Goal: Complete application form: Complete application form

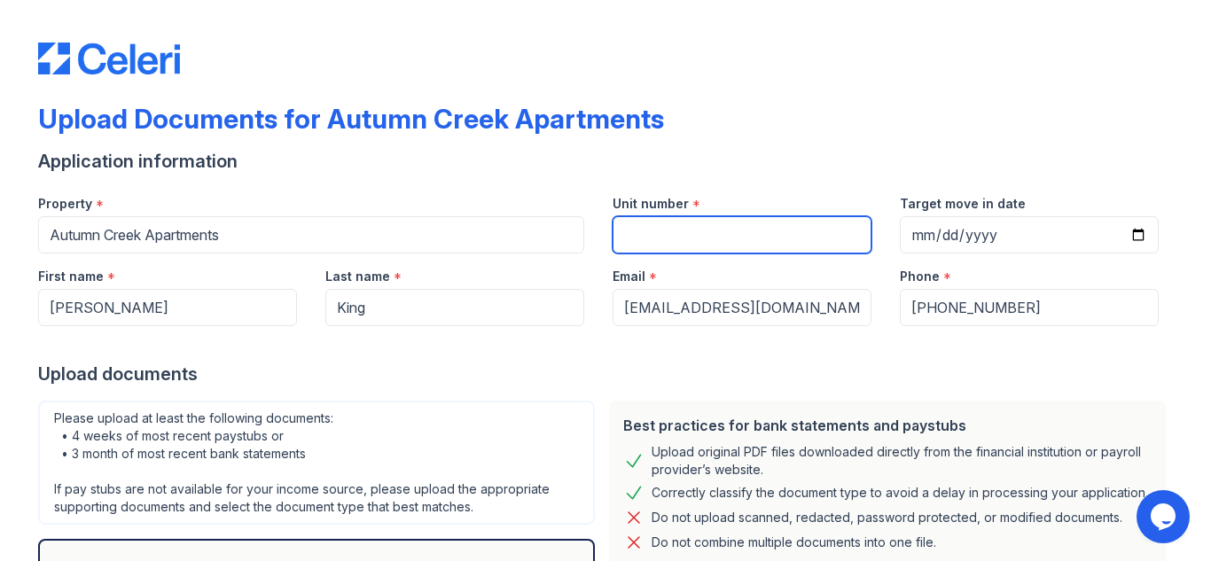
click at [772, 244] on input "Unit number" at bounding box center [741, 234] width 259 height 37
type input "1075"
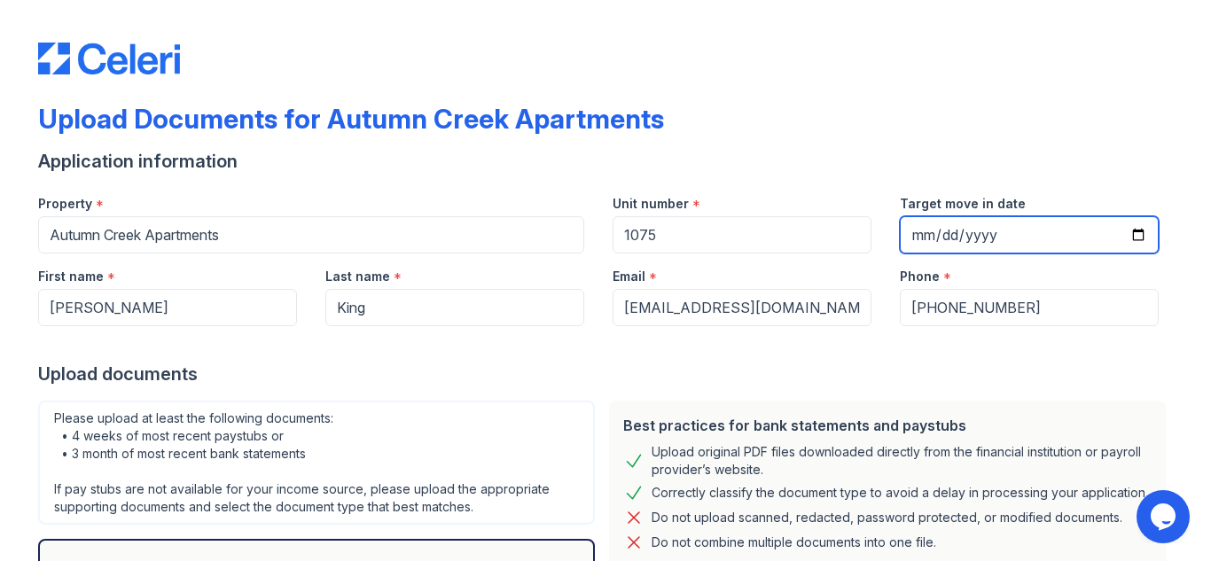
click at [916, 241] on input "Target move in date" at bounding box center [1029, 234] width 259 height 37
type input "2025-09-06"
click at [768, 352] on div at bounding box center [605, 343] width 1135 height 35
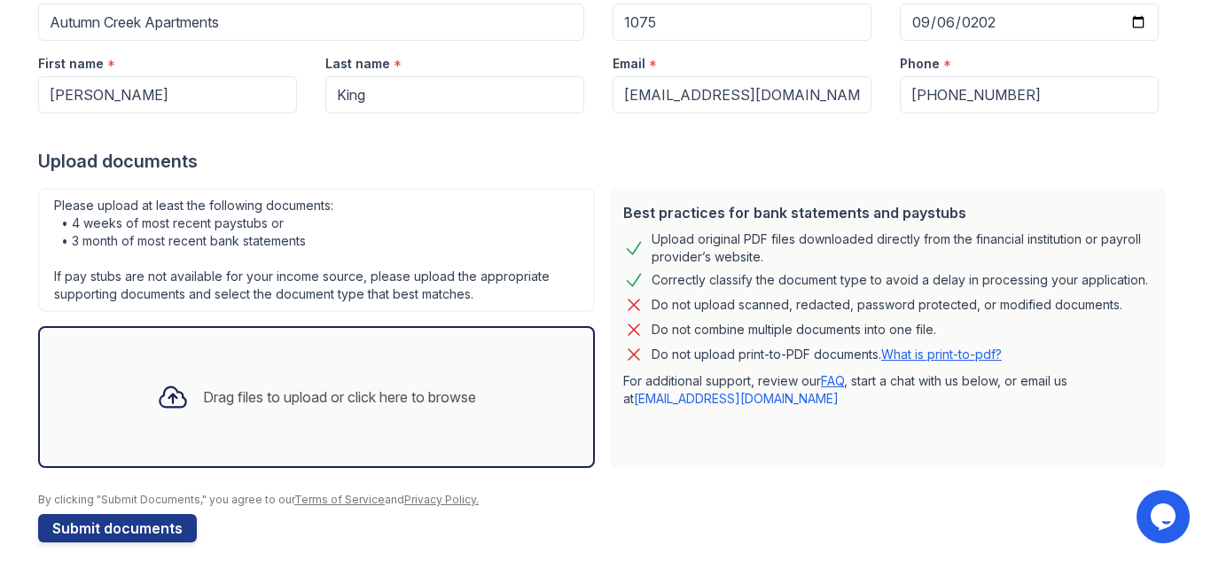
scroll to position [230, 0]
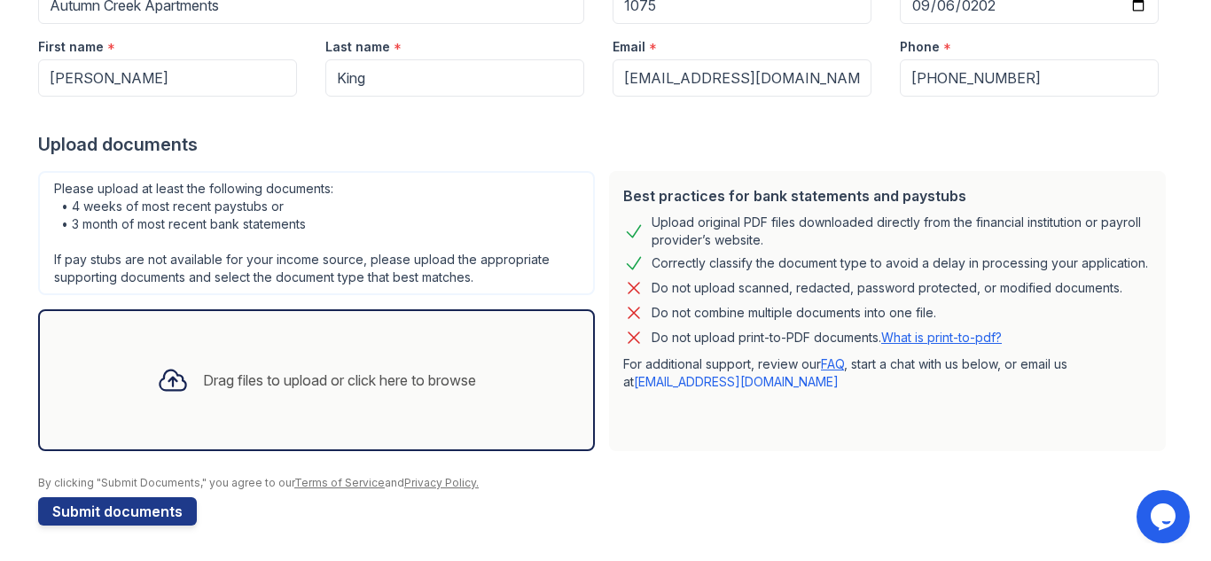
click at [447, 394] on div "Drag files to upload or click here to browse" at bounding box center [316, 380] width 347 height 60
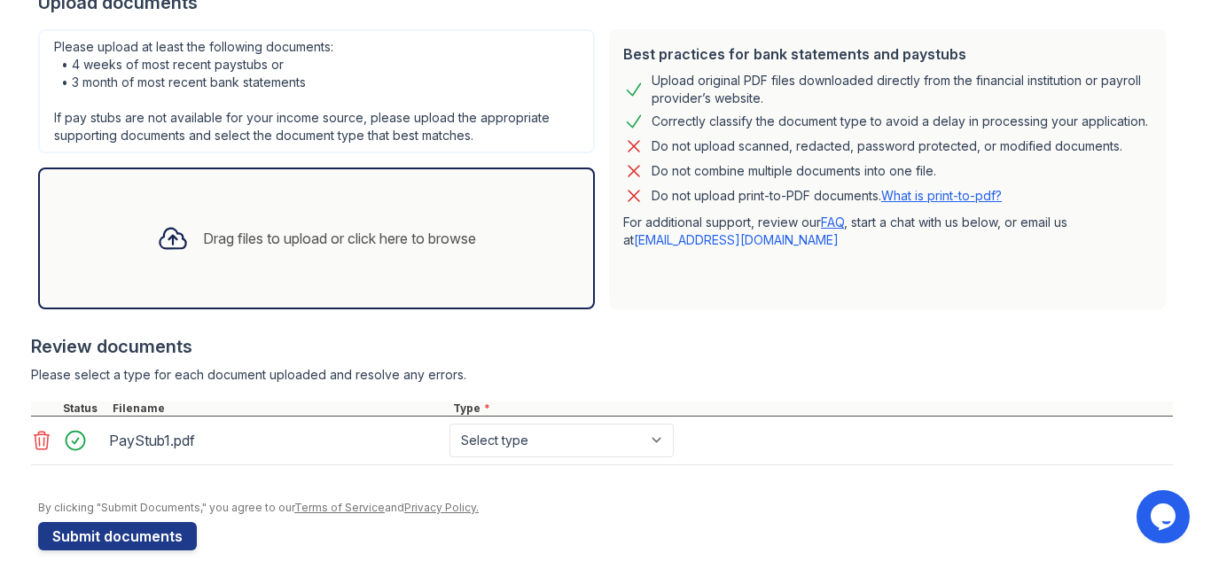
scroll to position [396, 0]
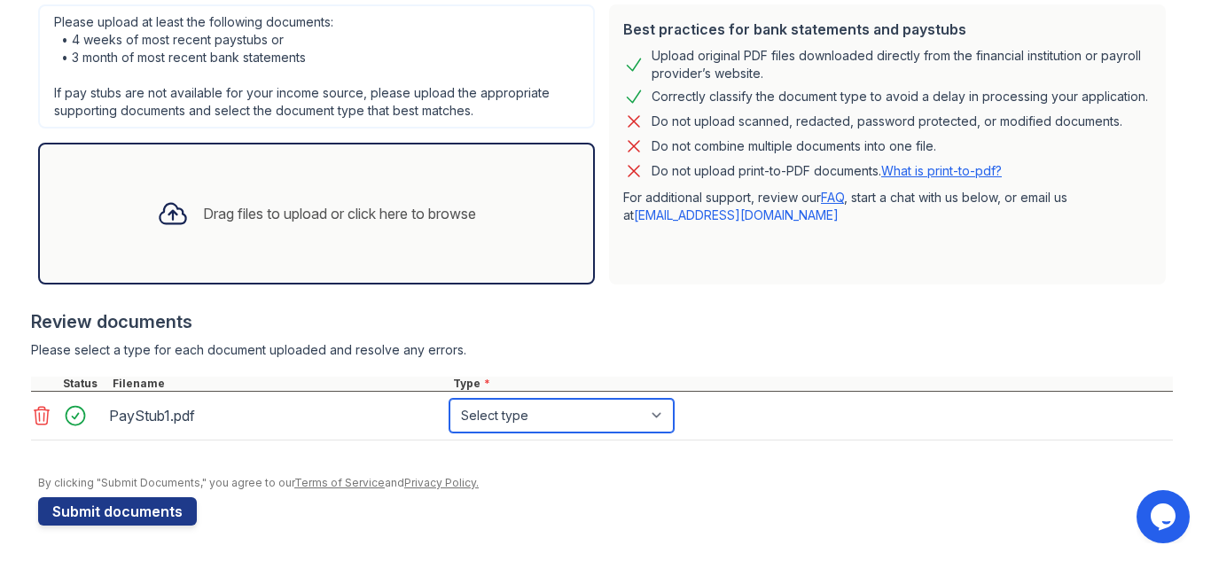
click at [654, 416] on select "Select type Paystub Bank Statement Offer Letter Tax Documents Benefit Award Let…" at bounding box center [561, 416] width 224 height 34
select select "paystub"
click at [449, 399] on select "Select type Paystub Bank Statement Offer Letter Tax Documents Benefit Award Let…" at bounding box center [561, 416] width 224 height 34
click at [795, 442] on div at bounding box center [602, 450] width 1142 height 18
click at [429, 232] on div "Drag files to upload or click here to browse" at bounding box center [316, 213] width 347 height 60
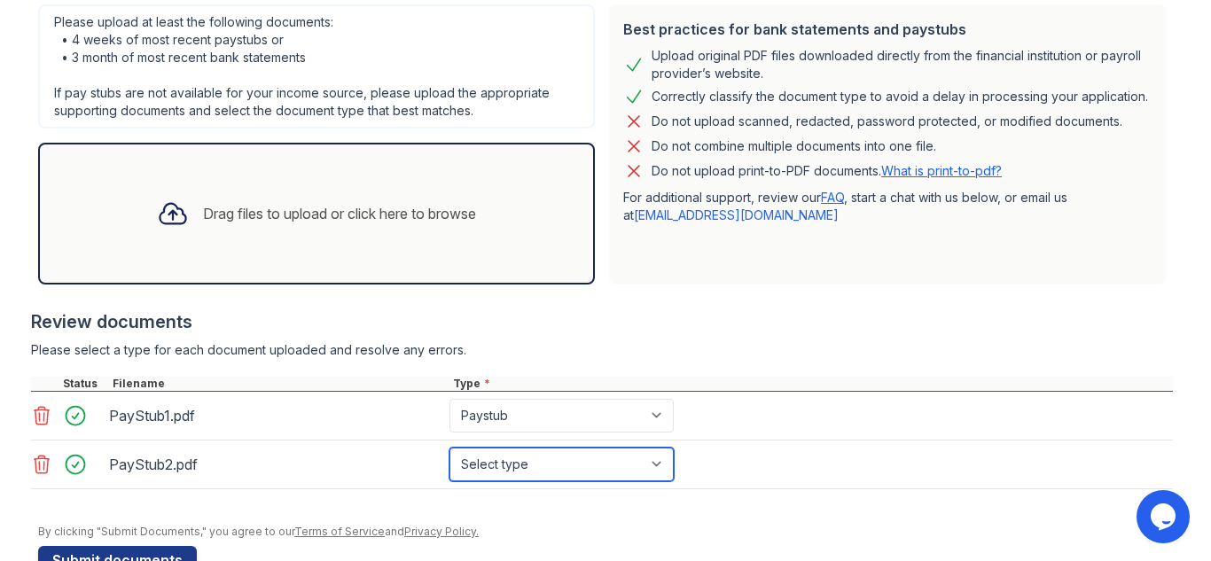
click at [659, 467] on select "Select type Paystub Bank Statement Offer Letter Tax Documents Benefit Award Let…" at bounding box center [561, 465] width 224 height 34
select select "paystub"
click at [449, 448] on select "Select type Paystub Bank Statement Offer Letter Tax Documents Benefit Award Let…" at bounding box center [561, 465] width 224 height 34
click at [788, 462] on div "PayStub2.pdf Select type Paystub Bank Statement Offer Letter Tax Documents Bene…" at bounding box center [602, 465] width 1142 height 49
click at [393, 249] on div "Drag files to upload or click here to browse" at bounding box center [316, 214] width 557 height 142
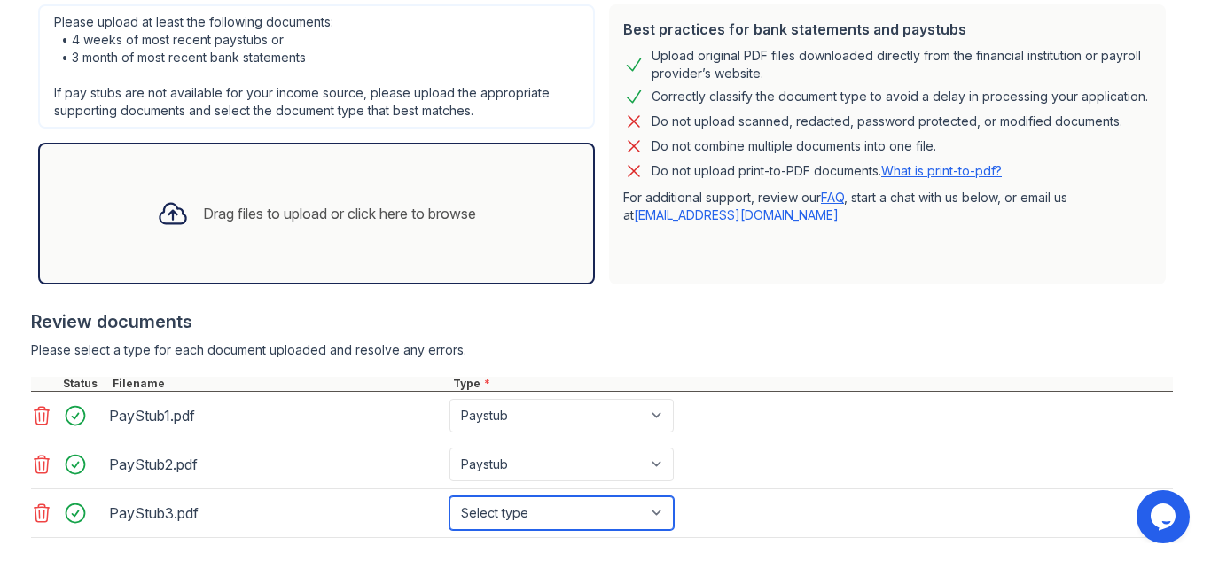
click at [654, 513] on select "Select type Paystub Bank Statement Offer Letter Tax Documents Benefit Award Let…" at bounding box center [561, 513] width 224 height 34
select select "paystub"
click at [449, 496] on select "Select type Paystub Bank Statement Offer Letter Tax Documents Benefit Award Let…" at bounding box center [561, 513] width 224 height 34
click at [838, 398] on div "PayStub1.pdf Select type Paystub Bank Statement Offer Letter Tax Documents Bene…" at bounding box center [602, 416] width 1142 height 49
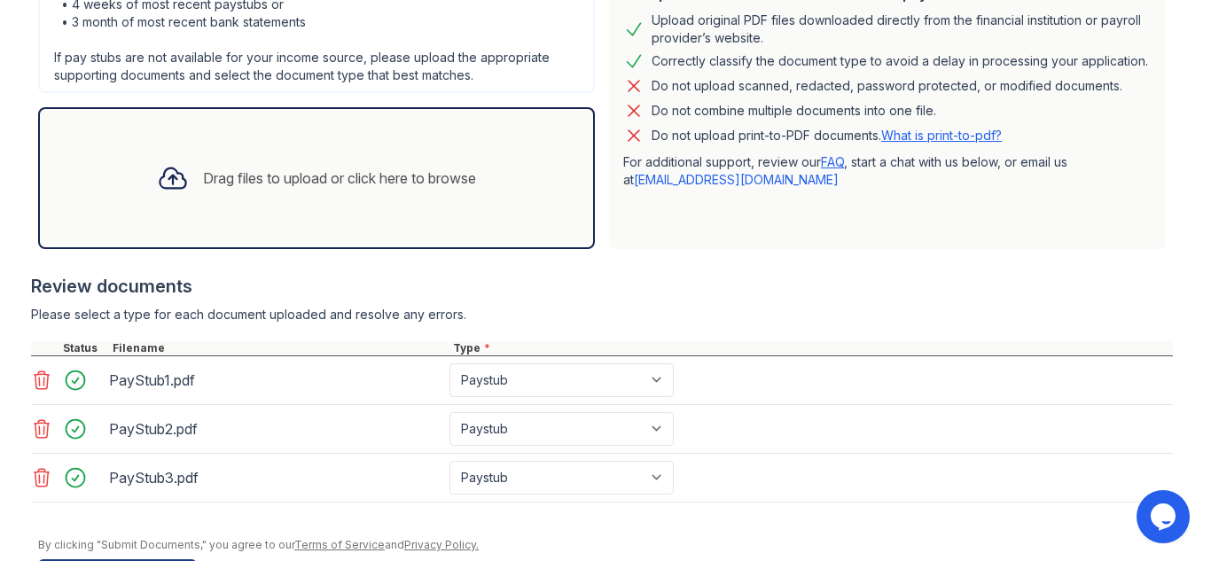
scroll to position [467, 0]
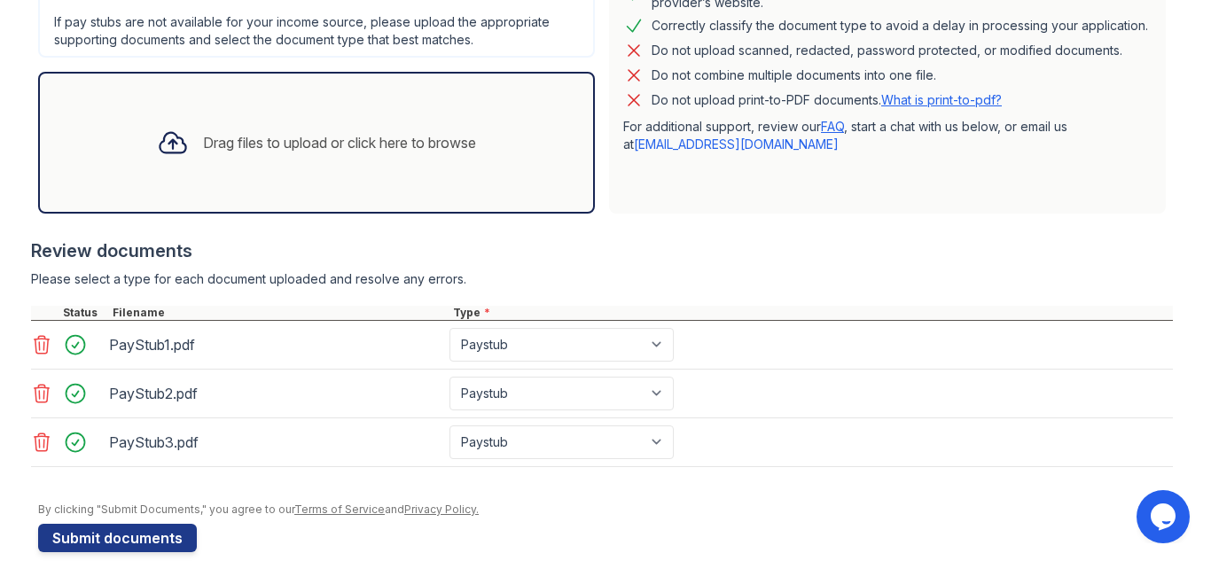
click at [370, 165] on div "Drag files to upload or click here to browse" at bounding box center [316, 143] width 347 height 60
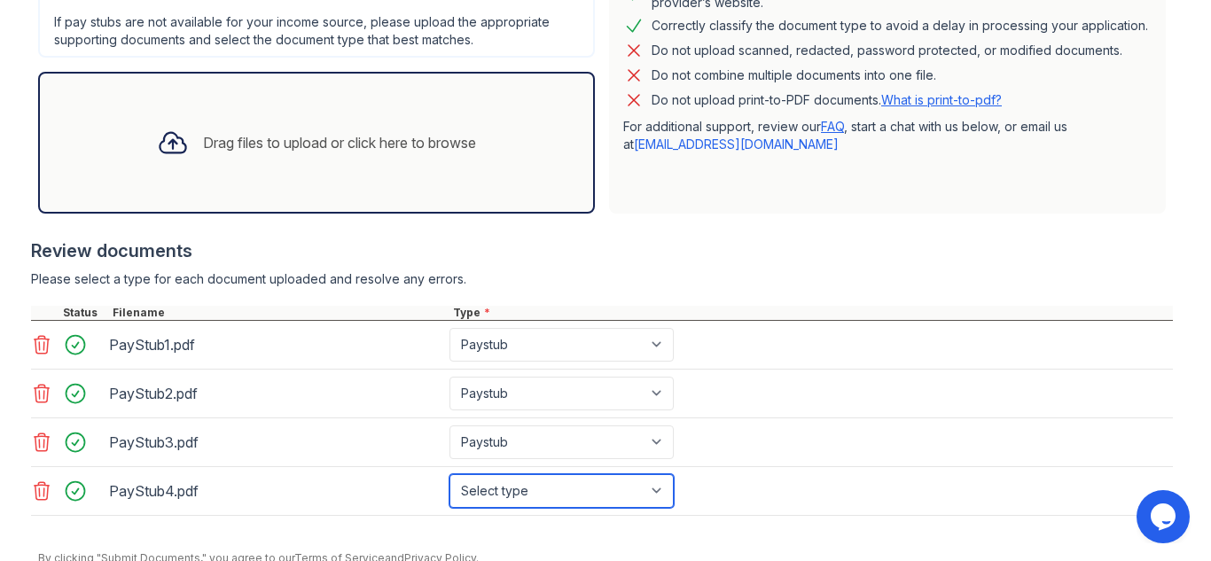
click at [652, 498] on select "Select type Paystub Bank Statement Offer Letter Tax Documents Benefit Award Let…" at bounding box center [561, 491] width 224 height 34
select select "paystub"
click at [449, 474] on select "Select type Paystub Bank Statement Offer Letter Tax Documents Benefit Award Let…" at bounding box center [561, 491] width 224 height 34
click at [870, 441] on div "PayStub3.pdf Select type Paystub Bank Statement Offer Letter Tax Documents Bene…" at bounding box center [602, 442] width 1142 height 49
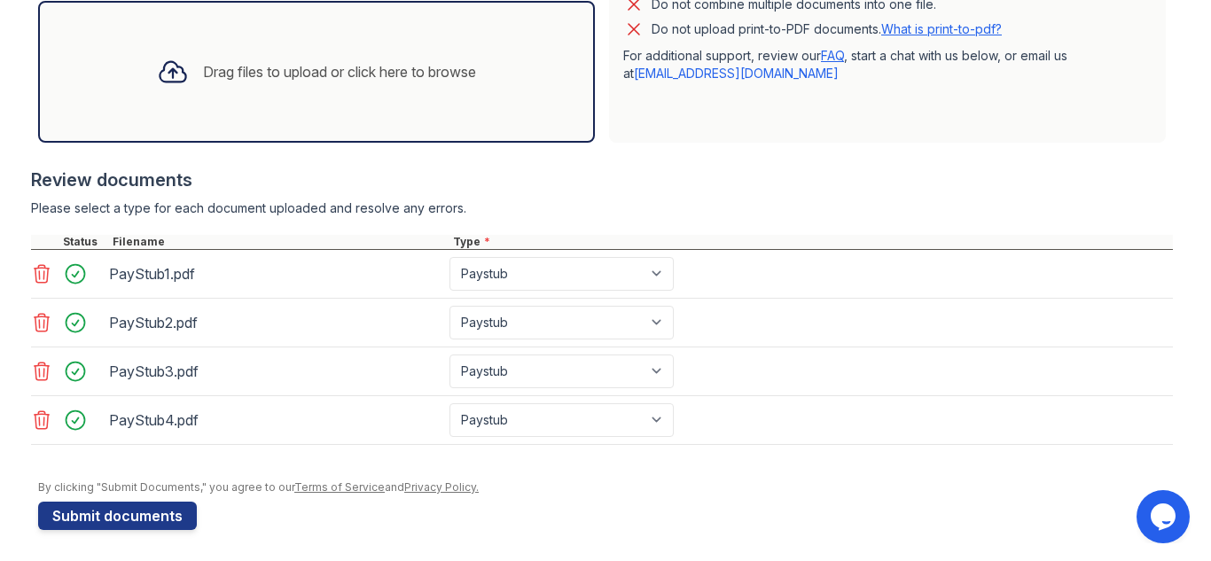
scroll to position [542, 0]
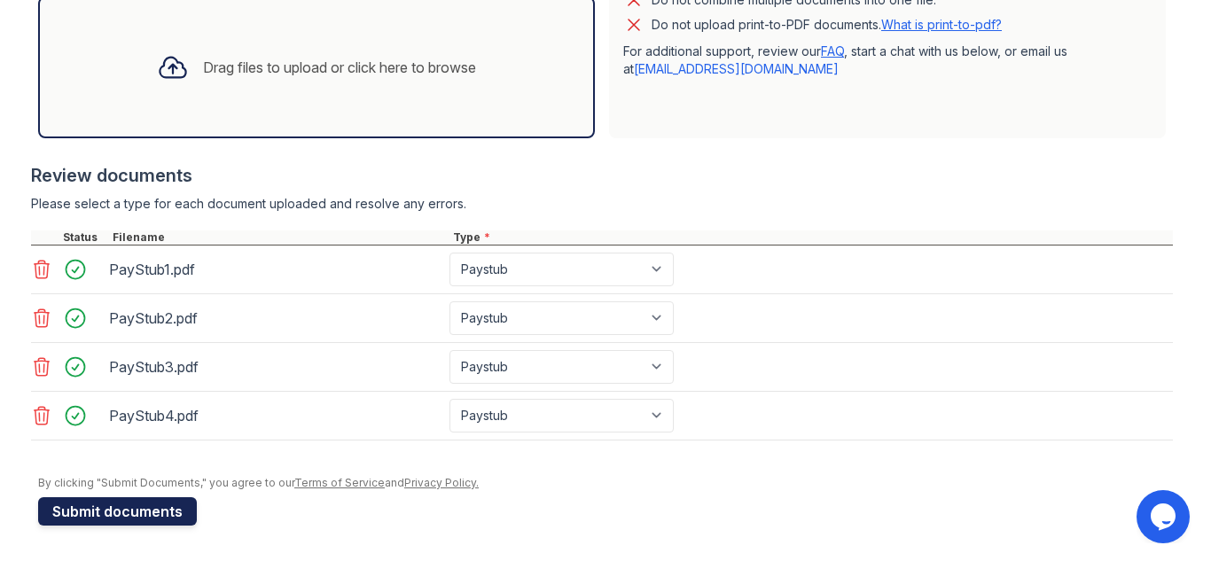
click at [128, 510] on button "Submit documents" at bounding box center [117, 511] width 159 height 28
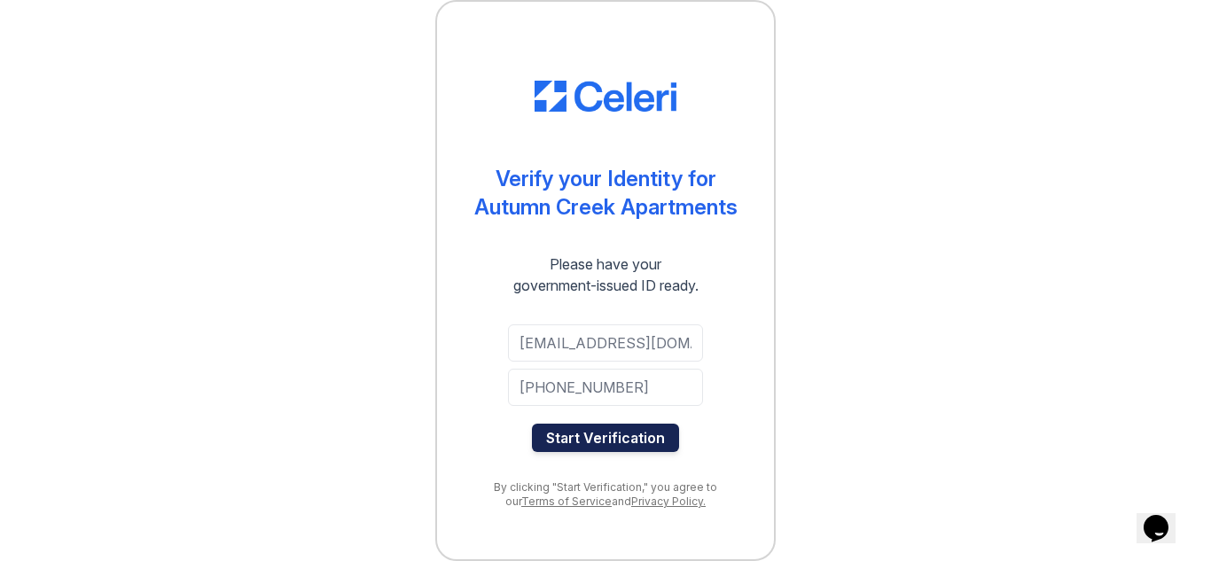
click at [644, 441] on button "Start Verification" at bounding box center [605, 438] width 147 height 28
